Goal: Information Seeking & Learning: Learn about a topic

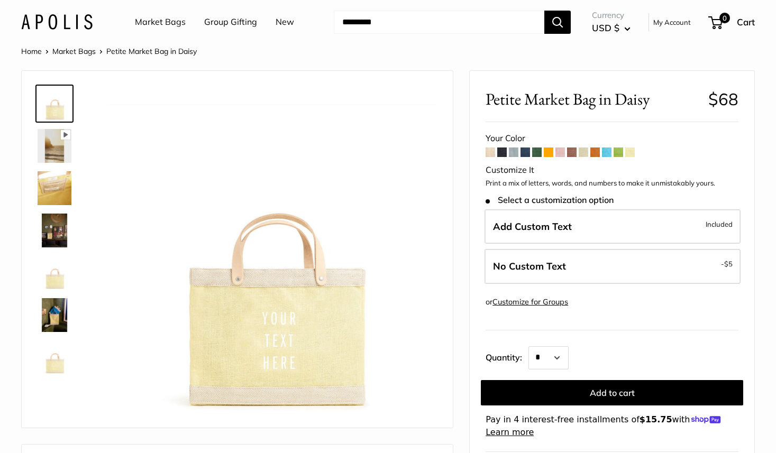
click at [514, 159] on form "Your Color -" at bounding box center [611, 285] width 253 height 308
click at [514, 155] on span at bounding box center [514, 153] width 10 height 10
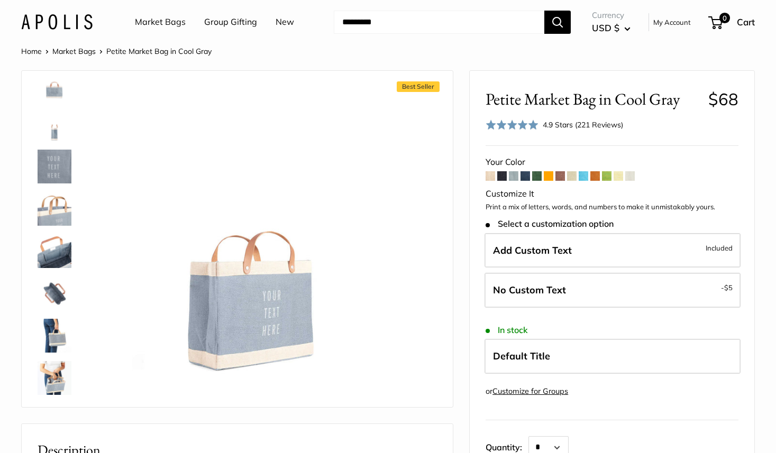
scroll to position [110, 0]
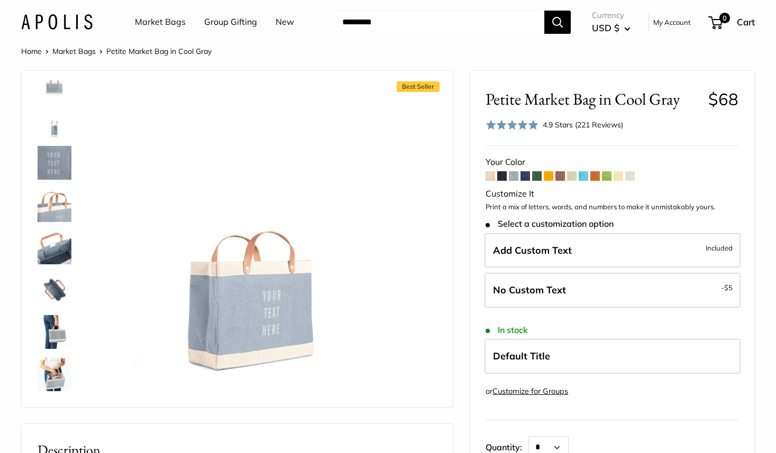
click at [60, 387] on img at bounding box center [55, 374] width 34 height 34
